Goal: Information Seeking & Learning: Learn about a topic

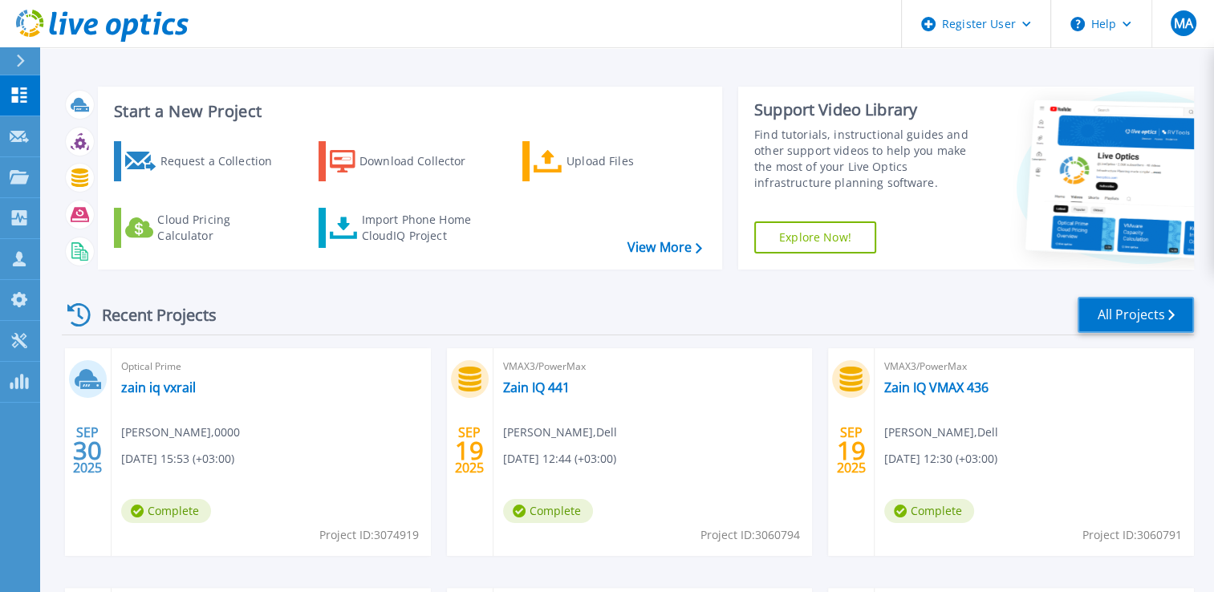
click at [1096, 328] on link "All Projects" at bounding box center [1135, 315] width 116 height 36
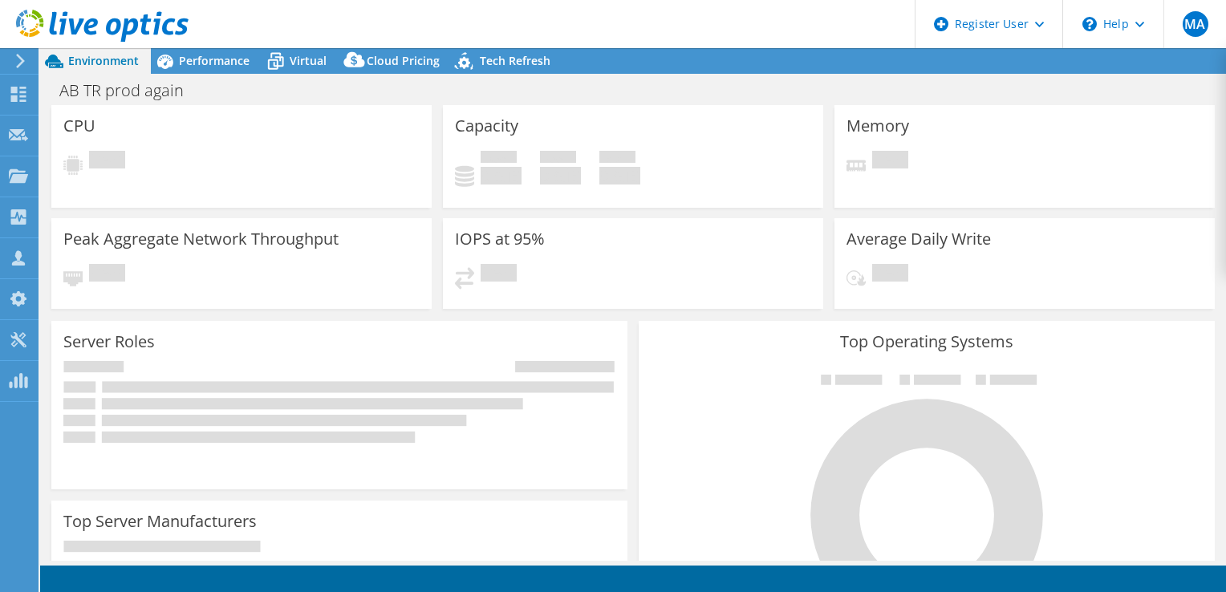
select select "USD"
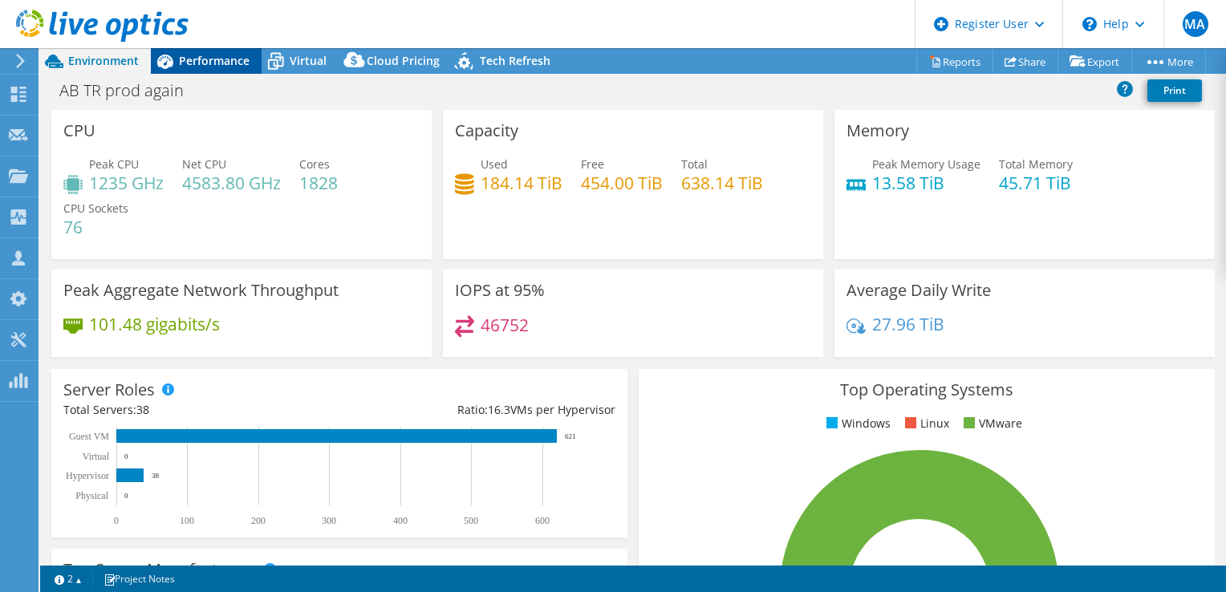
click at [197, 66] on span "Performance" at bounding box center [214, 60] width 71 height 15
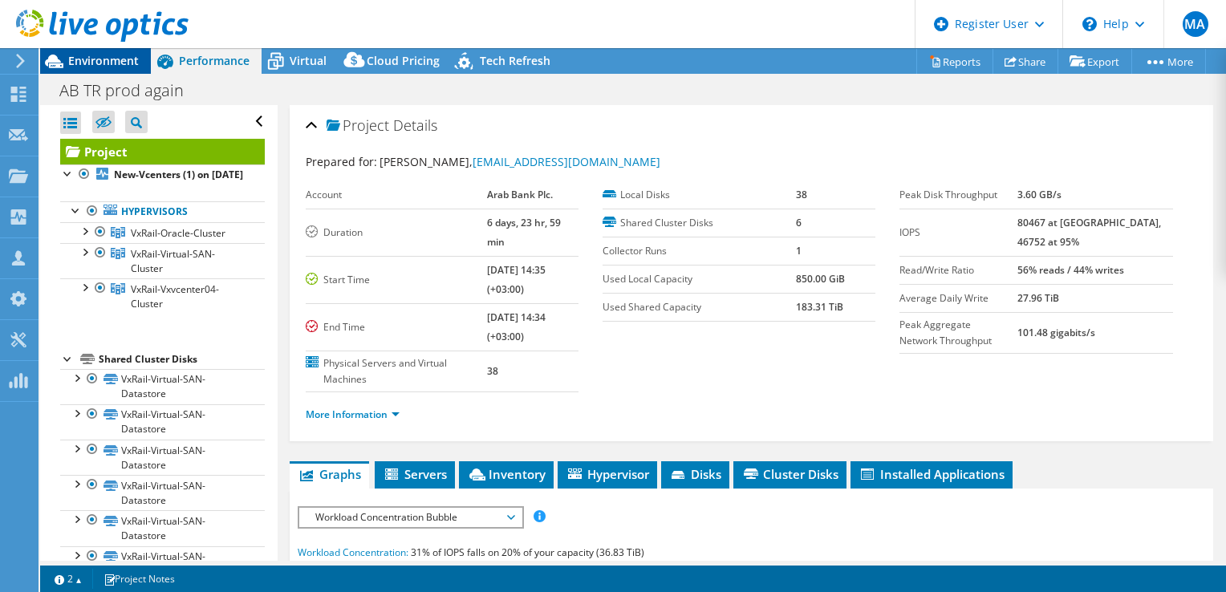
click at [117, 64] on span "Environment" at bounding box center [103, 60] width 71 height 15
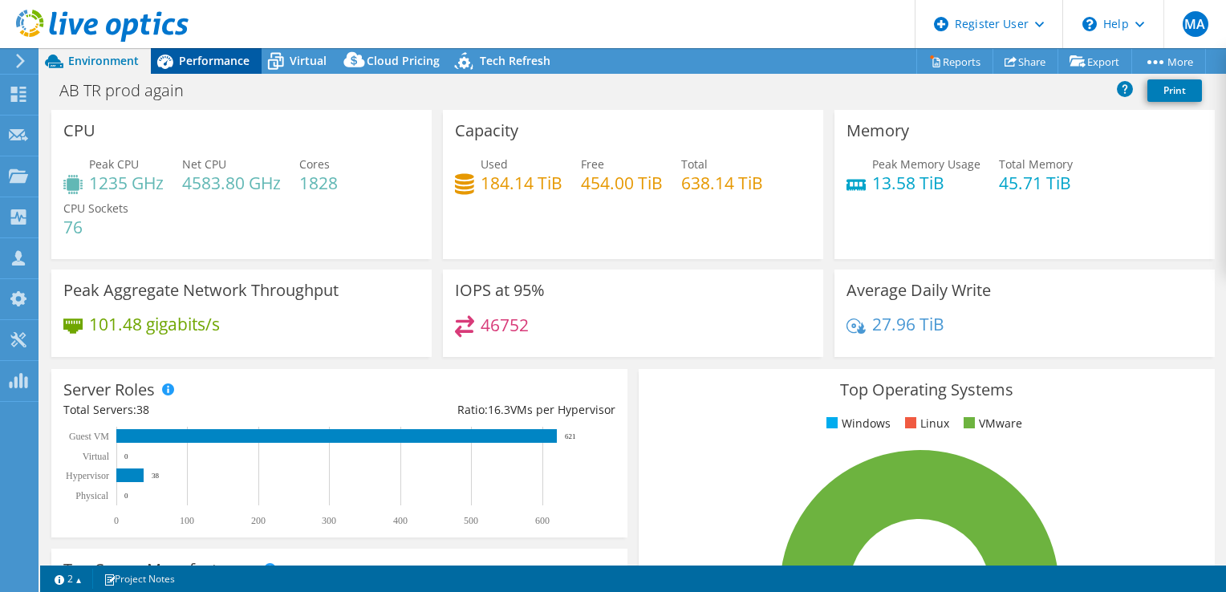
click at [225, 52] on div "Performance" at bounding box center [206, 61] width 111 height 26
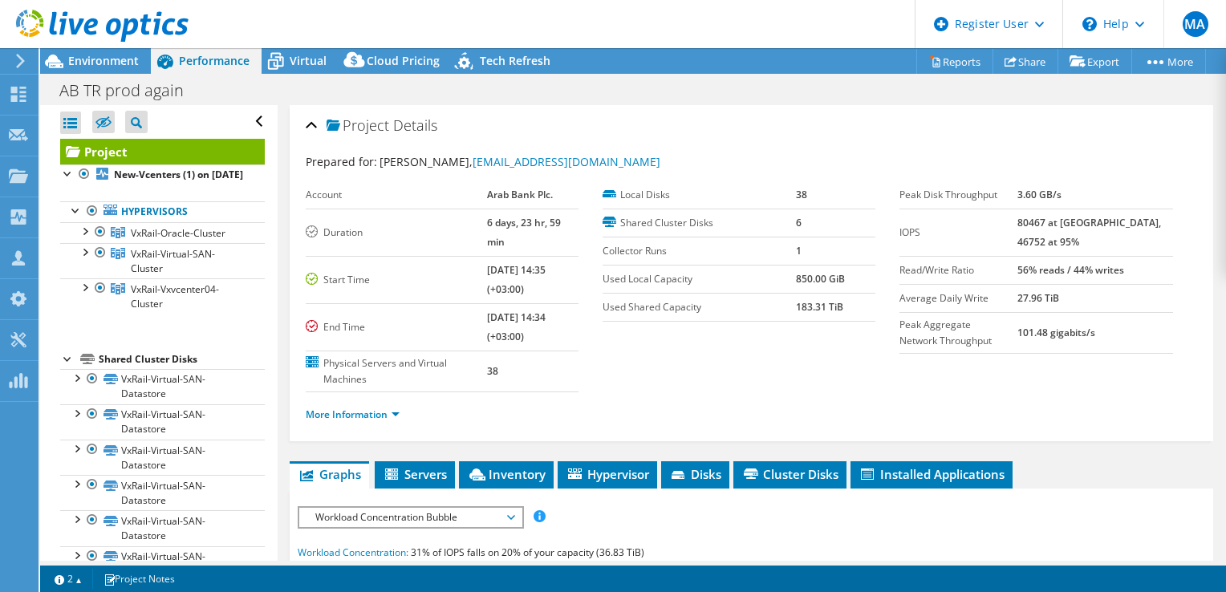
click at [93, 48] on div at bounding box center [94, 27] width 189 height 54
click at [100, 58] on span "Environment" at bounding box center [103, 60] width 71 height 15
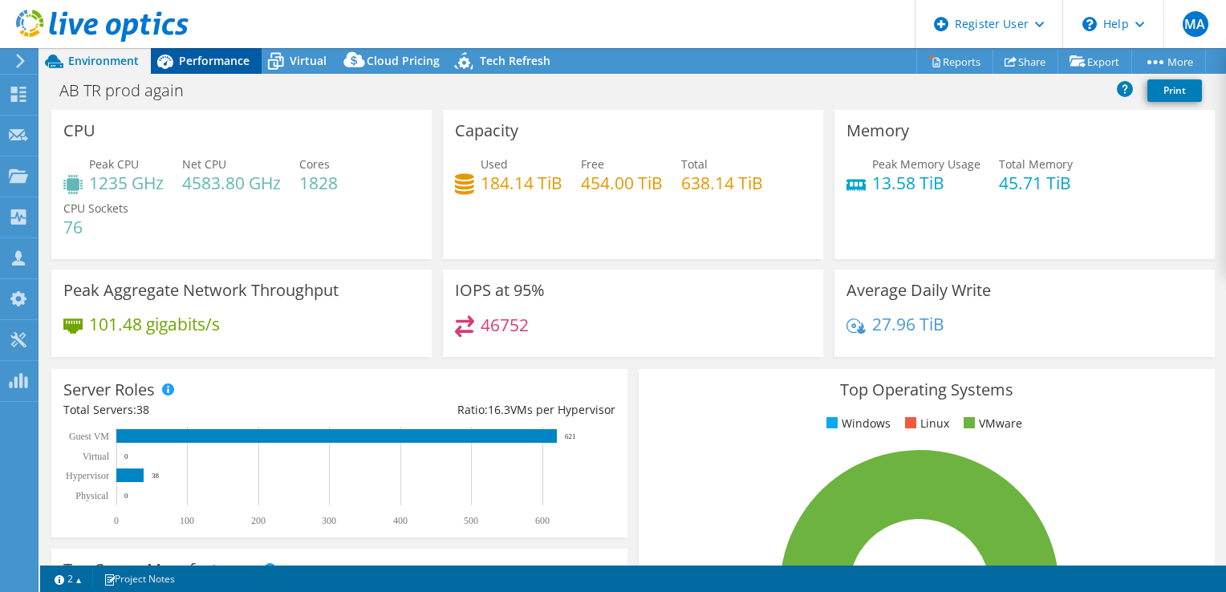
click at [222, 63] on span "Performance" at bounding box center [214, 60] width 71 height 15
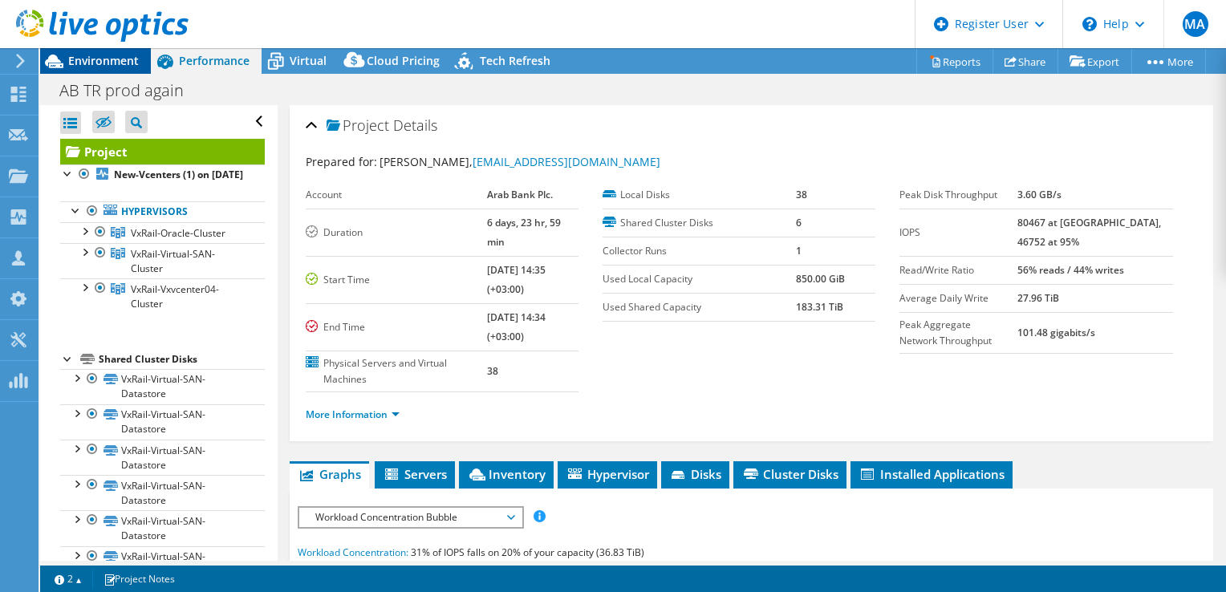
click at [97, 55] on span "Environment" at bounding box center [103, 60] width 71 height 15
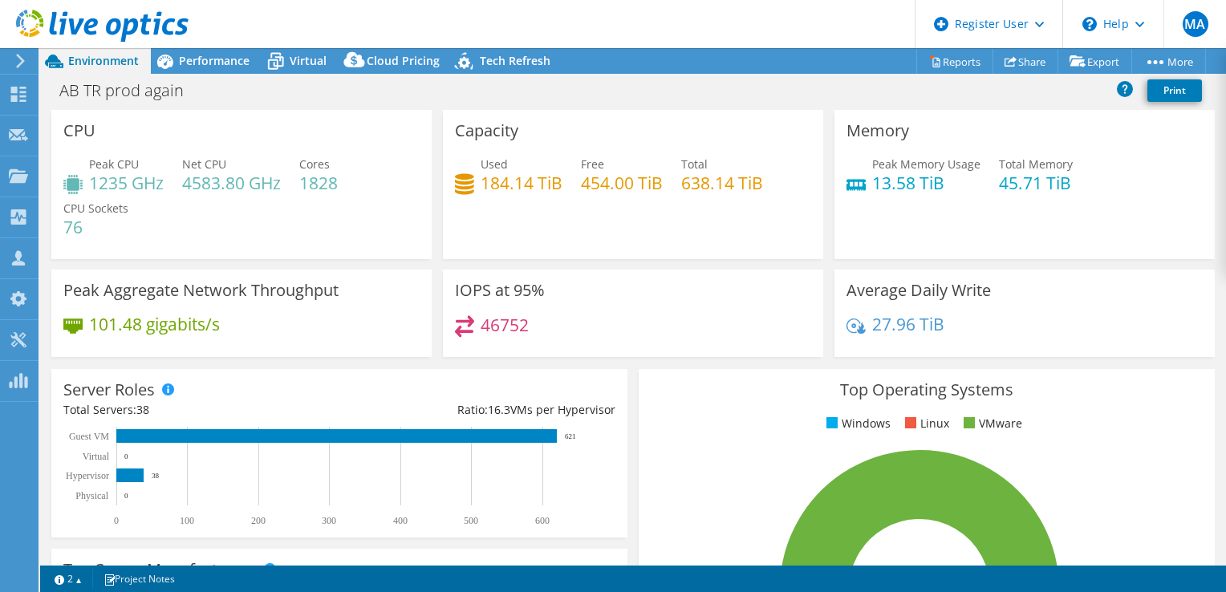
click at [160, 24] on icon at bounding box center [102, 26] width 172 height 33
select select "USD"
click at [145, 26] on use at bounding box center [102, 26] width 172 height 32
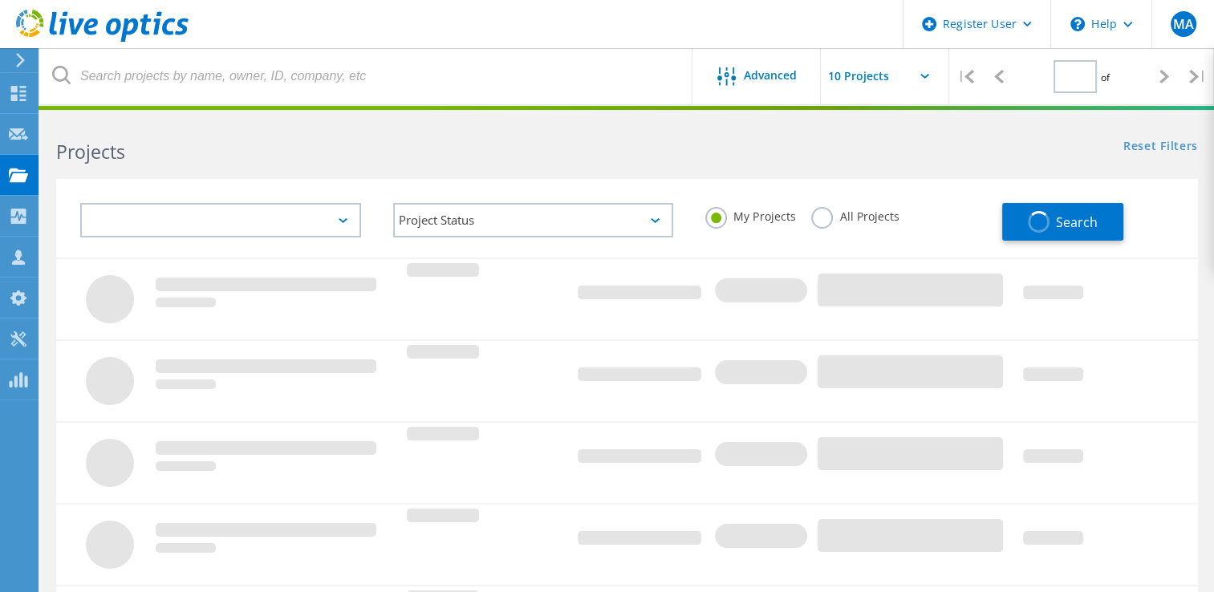
type input "1"
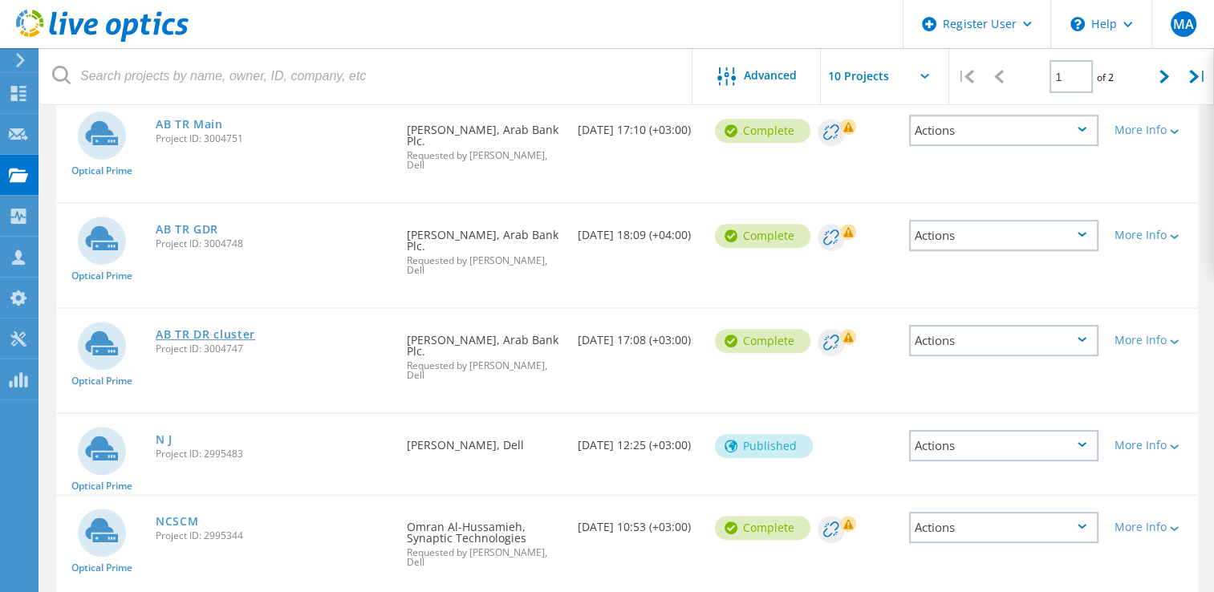
scroll to position [562, 0]
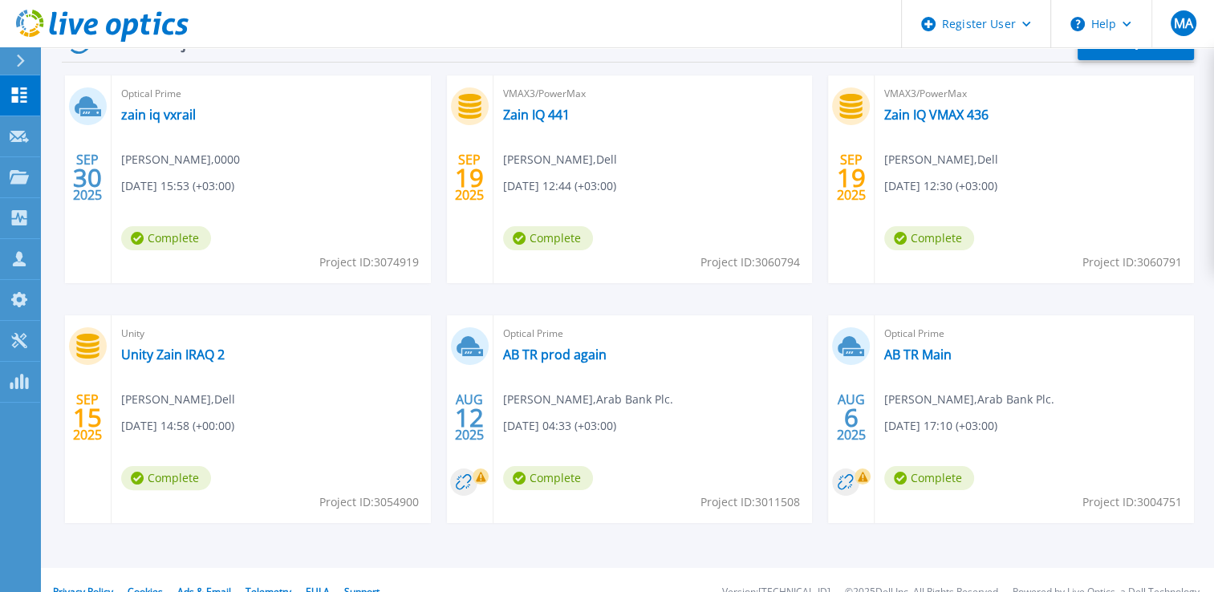
scroll to position [296, 0]
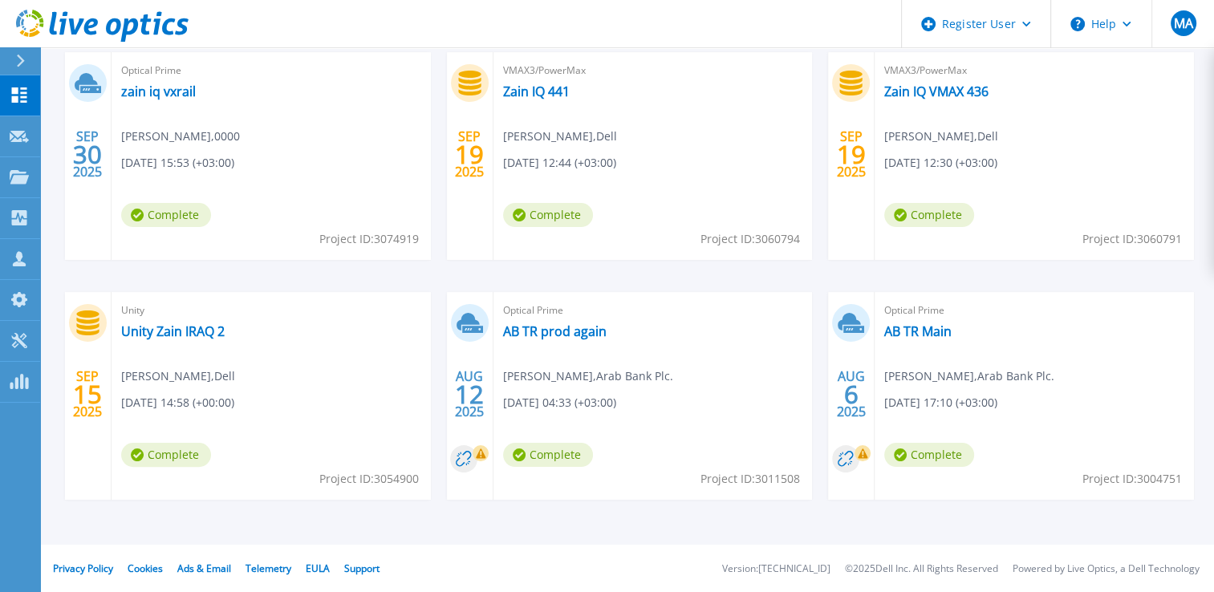
click at [786, 476] on span "Project ID: 3011508" at bounding box center [749, 479] width 99 height 18
copy span "3011508"
drag, startPoint x: 559, startPoint y: 327, endPoint x: 557, endPoint y: 301, distance: 26.5
click at [559, 326] on link "AB TR prod again" at bounding box center [554, 331] width 103 height 16
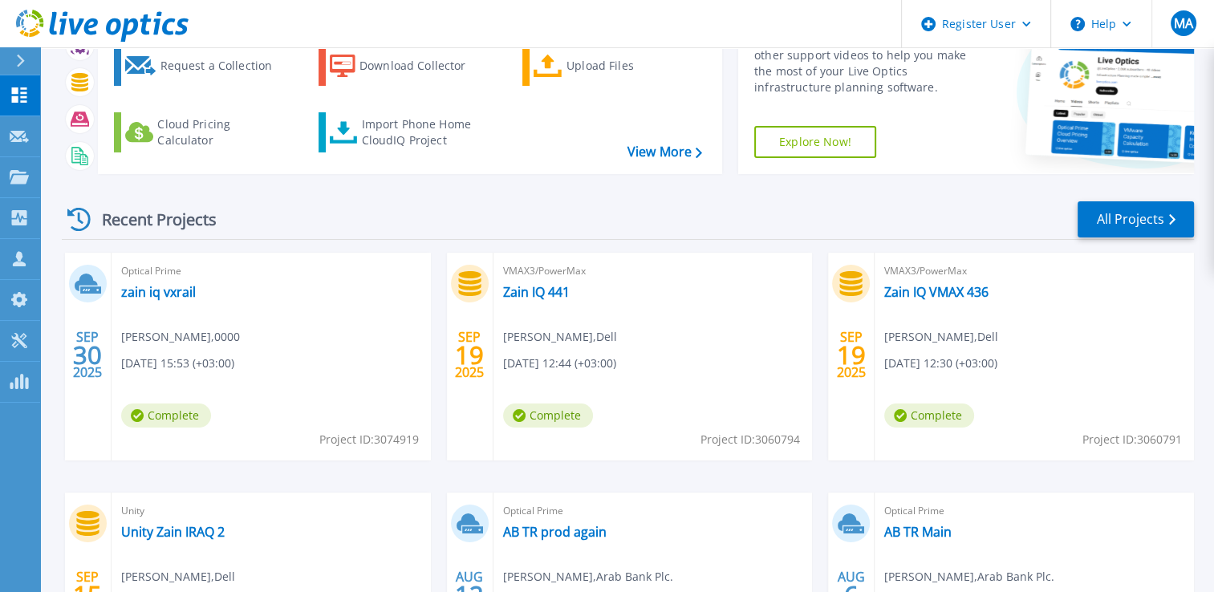
scroll to position [296, 0]
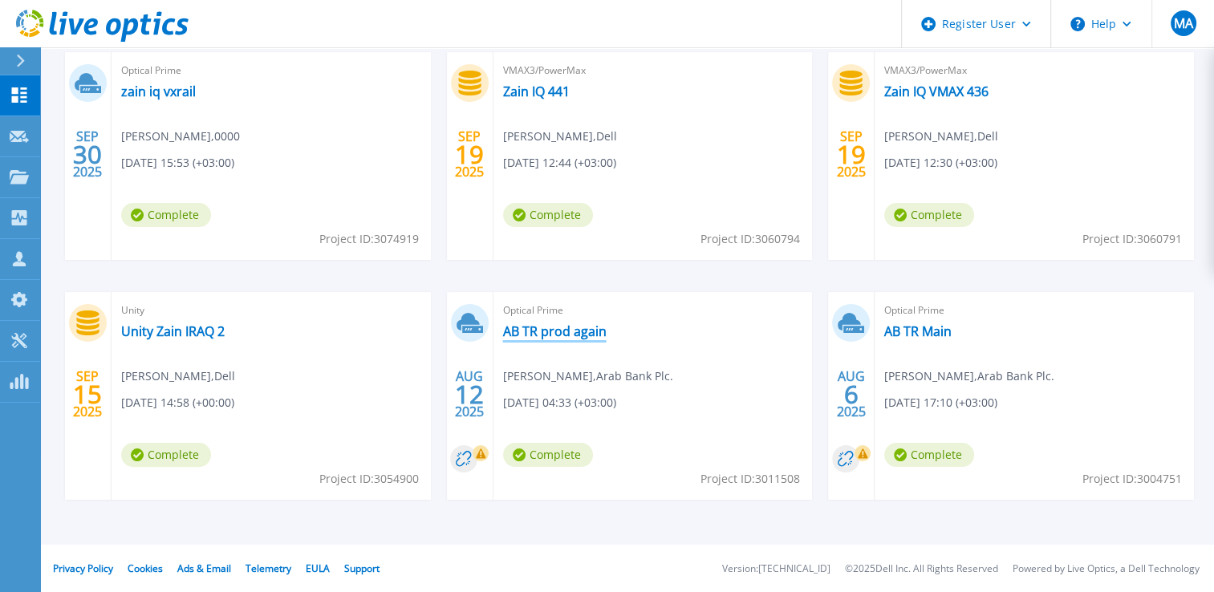
click at [572, 326] on link "AB TR prod again" at bounding box center [554, 331] width 103 height 16
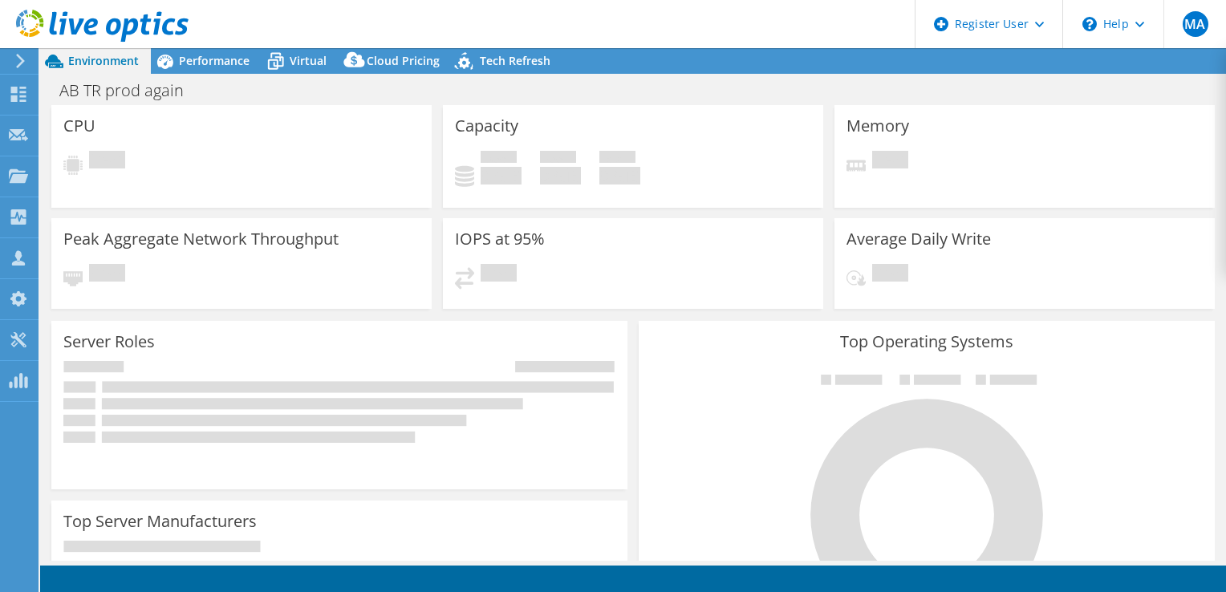
select select "USD"
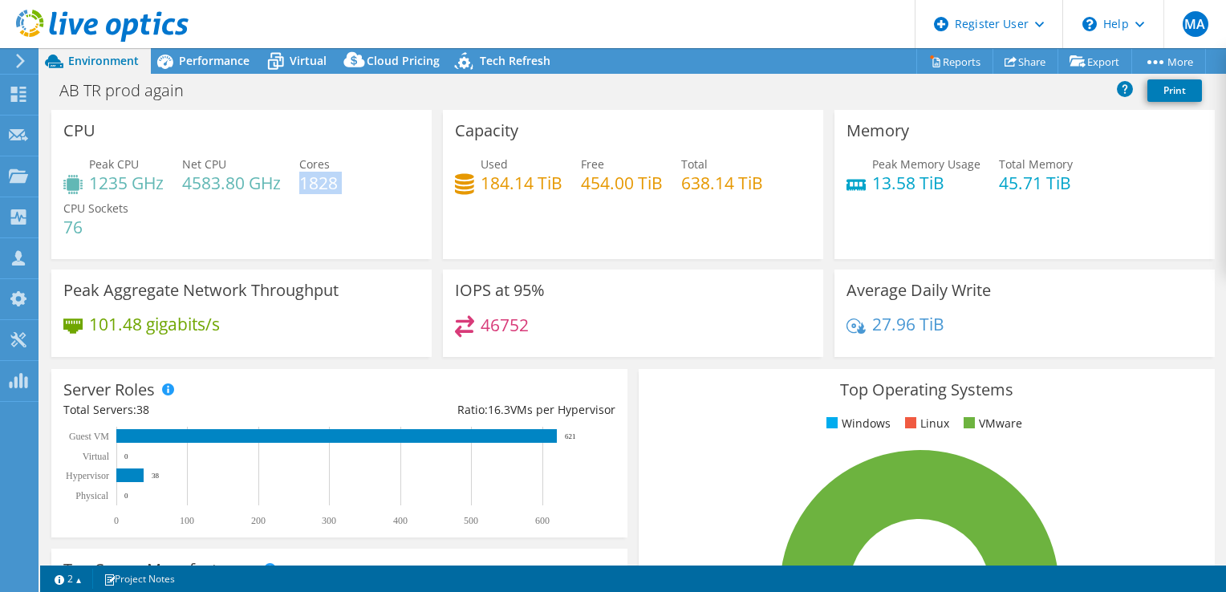
drag, startPoint x: 302, startPoint y: 177, endPoint x: 340, endPoint y: 190, distance: 40.6
click at [340, 190] on div "Peak CPU 1235 GHz Net CPU 4583.80 GHz Cores 1828 CPU Sockets 76" at bounding box center [241, 204] width 356 height 96
